Goal: Check status

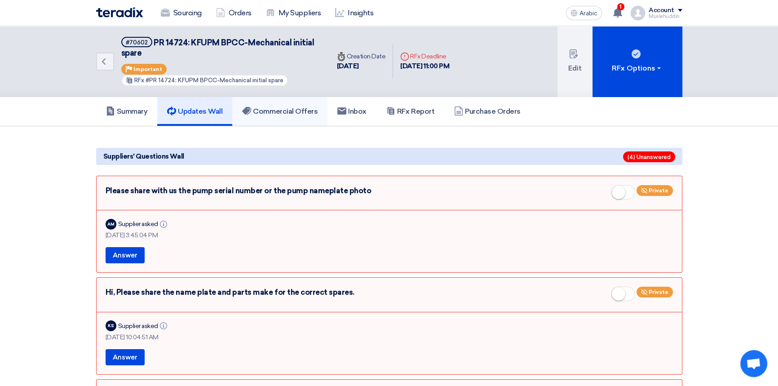
click at [291, 116] on link "Commercial Offers" at bounding box center [279, 111] width 95 height 29
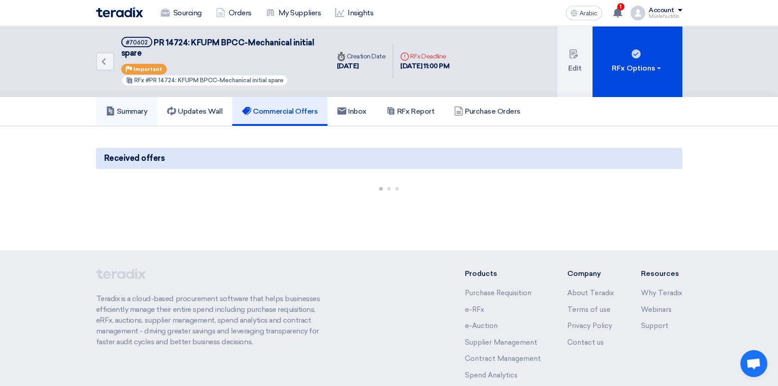
click at [124, 111] on font "Summary" at bounding box center [132, 111] width 31 height 9
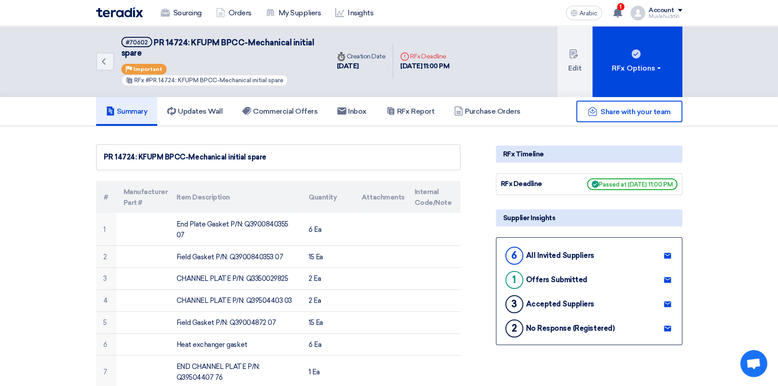
click at [129, 113] on font "Summary" at bounding box center [132, 111] width 31 height 9
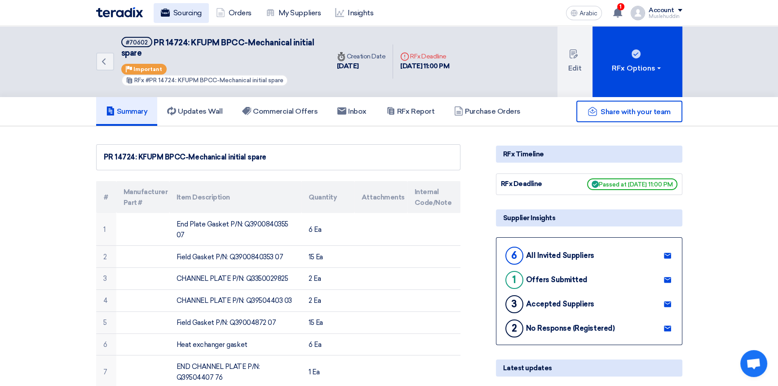
click at [186, 12] on font "Sourcing" at bounding box center [187, 13] width 28 height 9
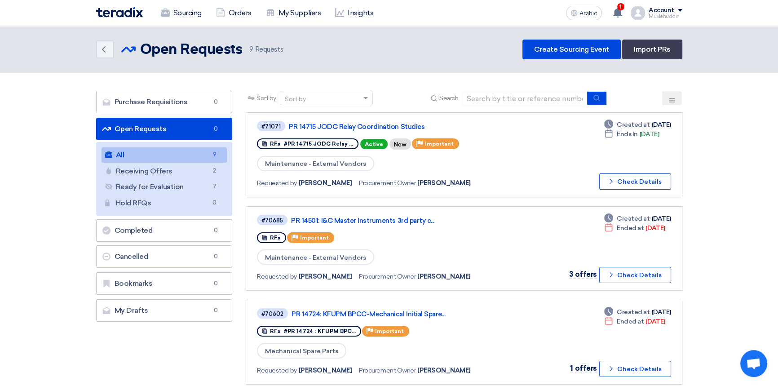
click at [145, 157] on link "All All 9" at bounding box center [165, 154] width 126 height 15
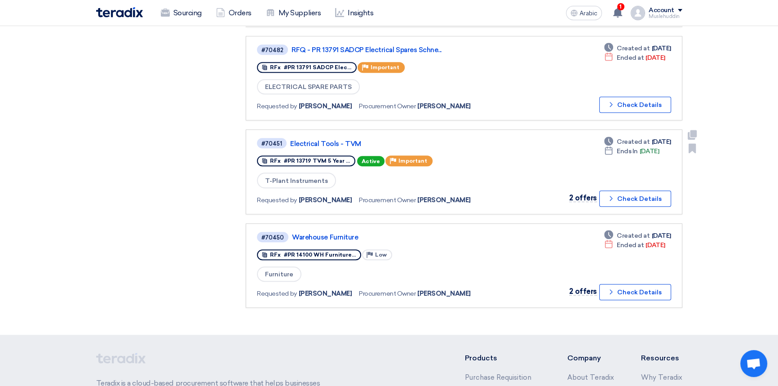
scroll to position [653, 0]
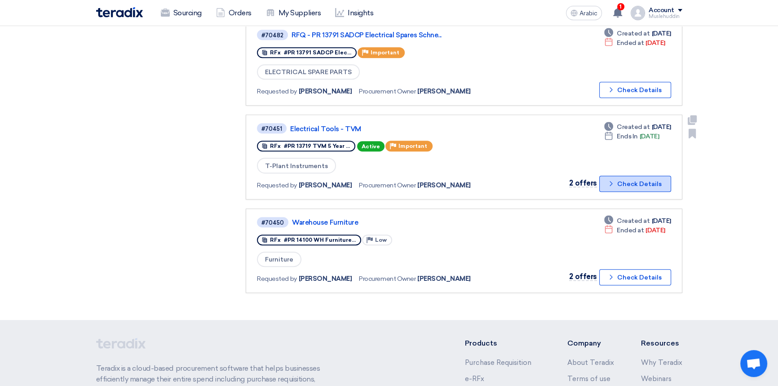
click at [645, 180] on font "Check Details" at bounding box center [640, 184] width 44 height 8
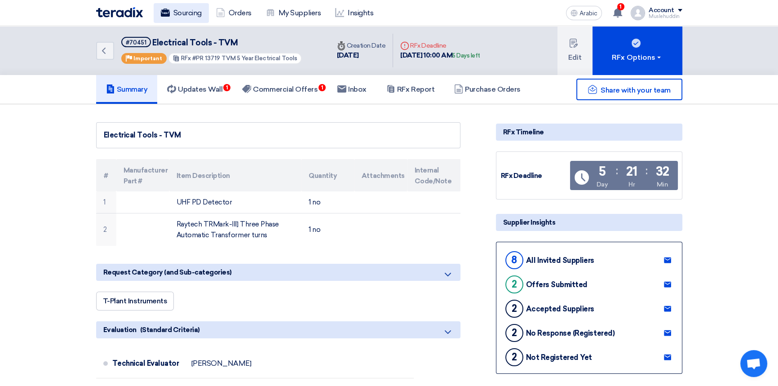
click at [190, 13] on font "Sourcing" at bounding box center [187, 13] width 28 height 9
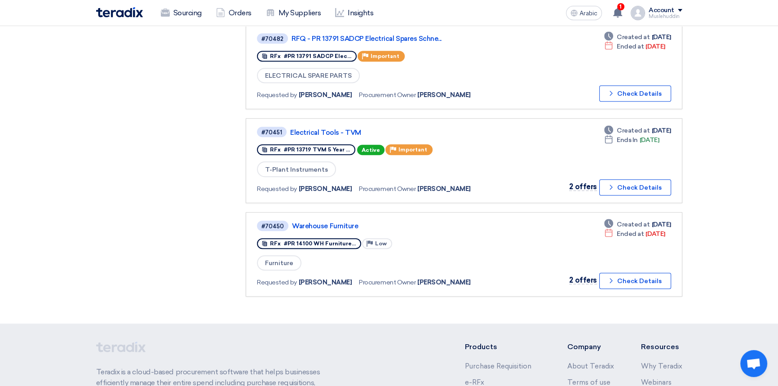
scroll to position [776, 0]
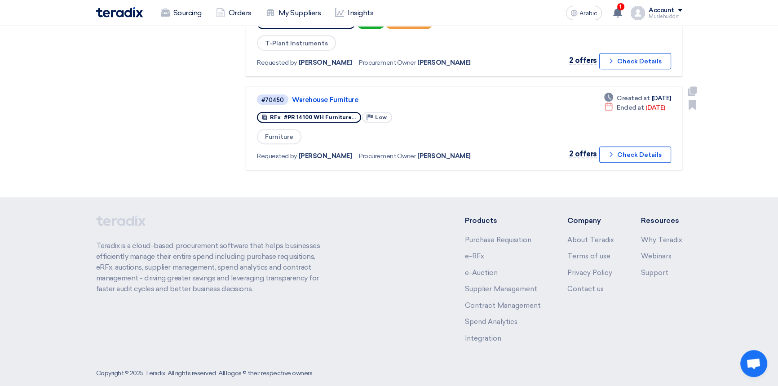
click at [516, 118] on div "#70450 Warehouse Furniture RFx #PR 14100 WH Furniture... Priority Low Furniture…" at bounding box center [464, 127] width 414 height 69
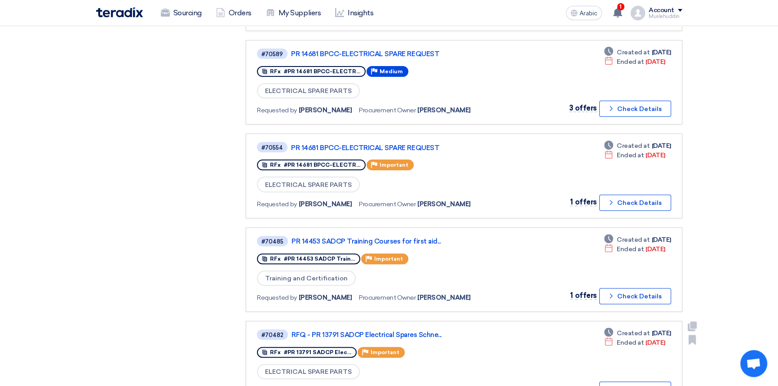
scroll to position [293, 0]
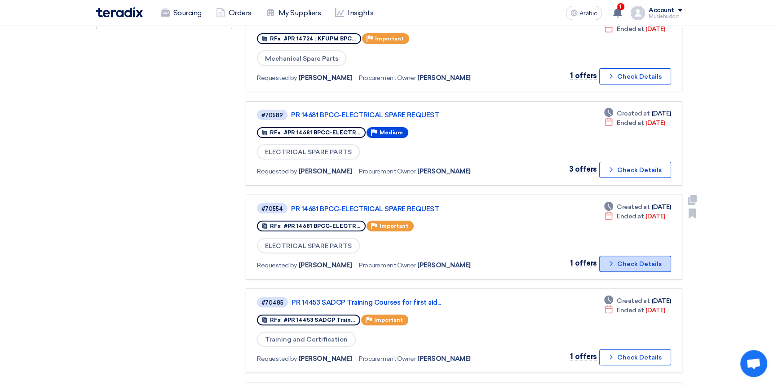
click at [622, 260] on font "Check Details" at bounding box center [640, 264] width 44 height 8
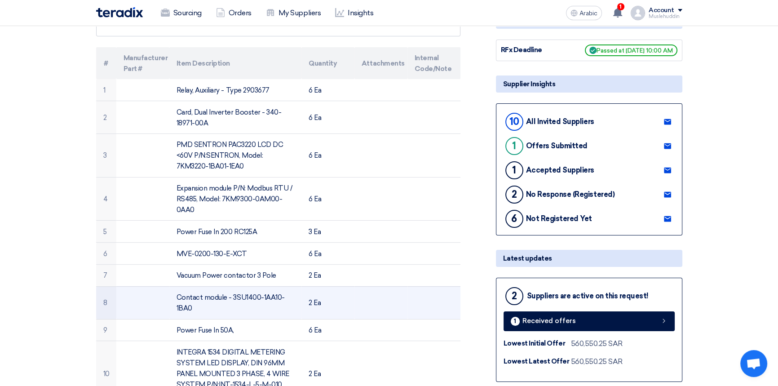
scroll to position [122, 0]
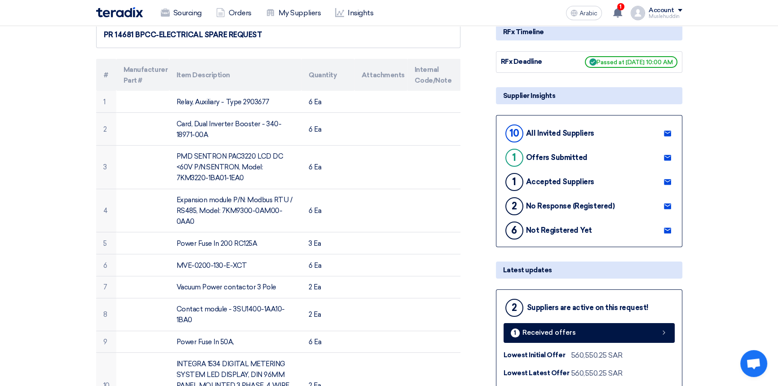
click at [536, 156] on font "Offers Submitted" at bounding box center [557, 157] width 62 height 9
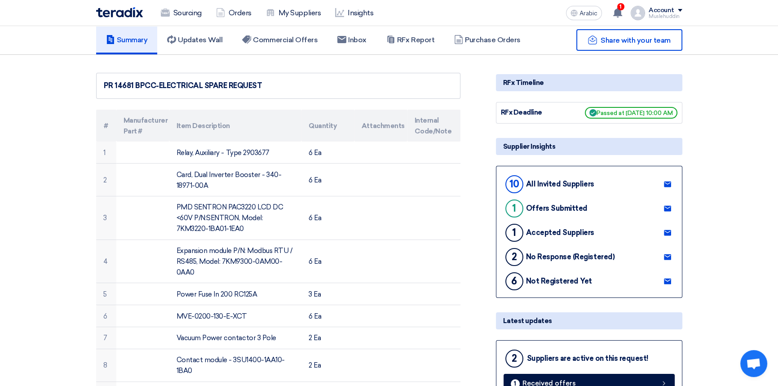
scroll to position [0, 0]
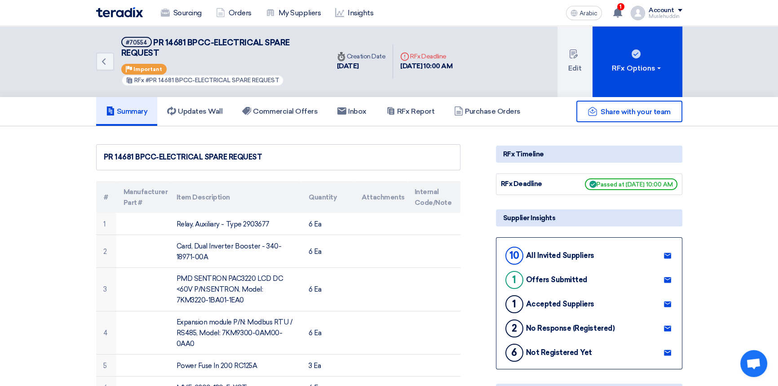
click at [668, 305] on use at bounding box center [667, 304] width 7 height 6
